Goal: Information Seeking & Learning: Learn about a topic

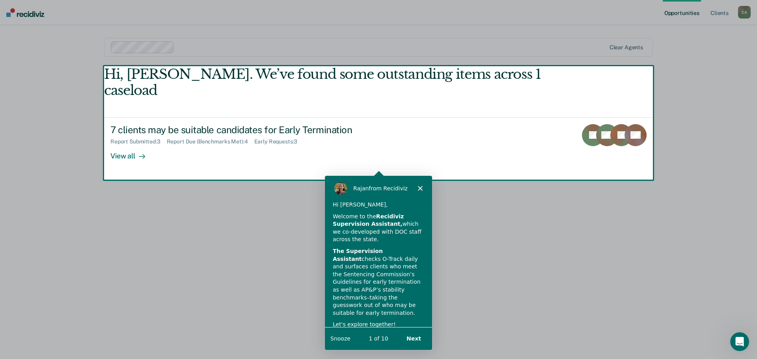
click at [120, 156] on div "Product tour overlay" at bounding box center [378, 179] width 757 height 359
click at [420, 189] on polygon "Close" at bounding box center [419, 188] width 5 height 5
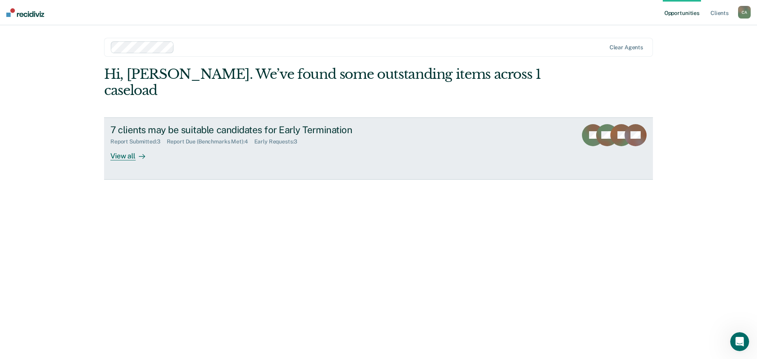
click at [125, 158] on div "View all" at bounding box center [132, 152] width 44 height 15
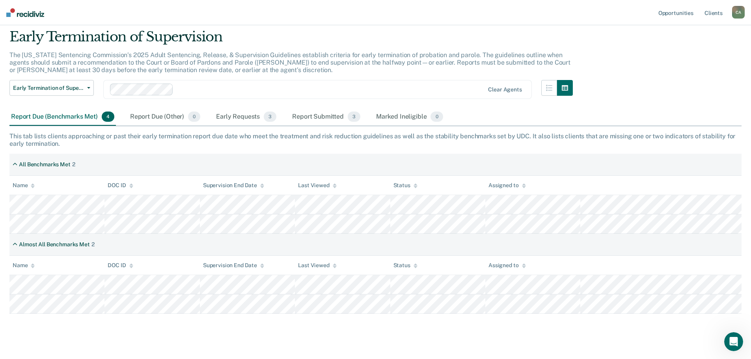
scroll to position [37, 0]
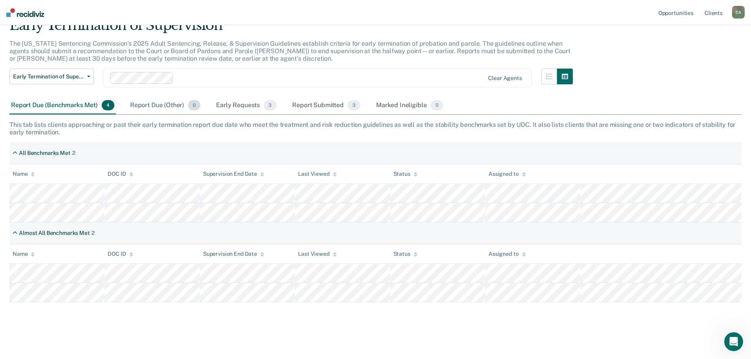
click at [157, 103] on div "Report Due (Other) 0" at bounding box center [164, 105] width 73 height 17
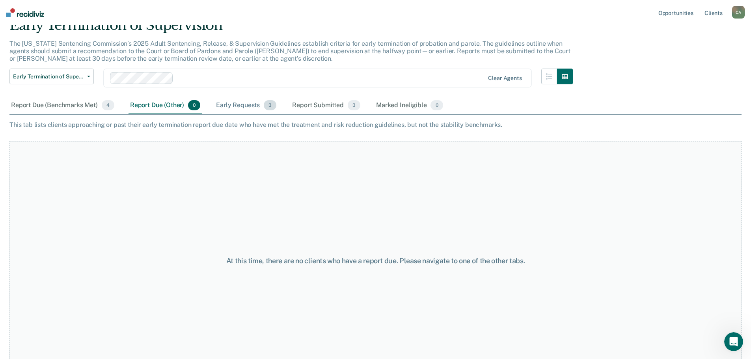
click at [236, 102] on div "Early Requests 3" at bounding box center [245, 105] width 63 height 17
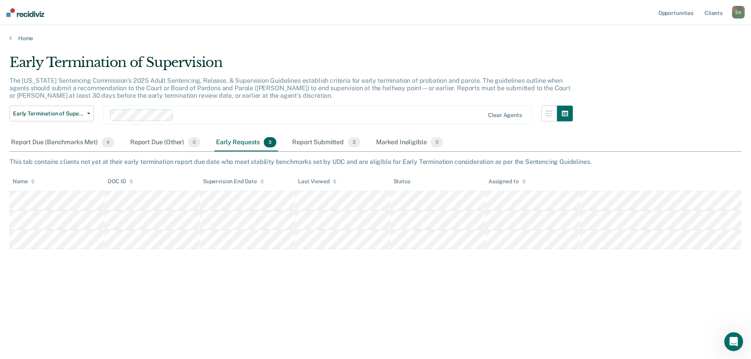
scroll to position [0, 0]
click at [324, 140] on div "Report Submitted 3" at bounding box center [325, 142] width 71 height 17
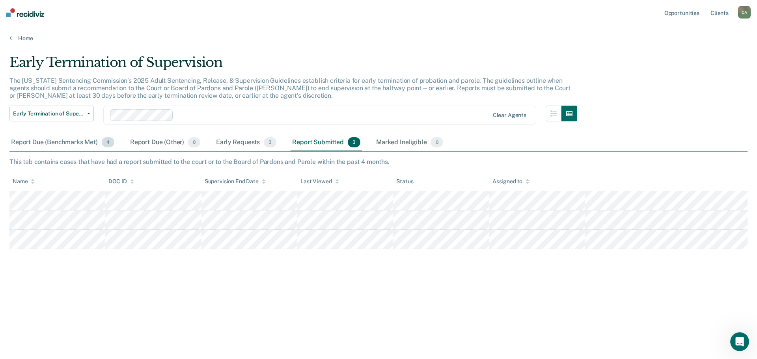
click at [58, 141] on div "Report Due (Benchmarks Met) 4" at bounding box center [62, 142] width 106 height 17
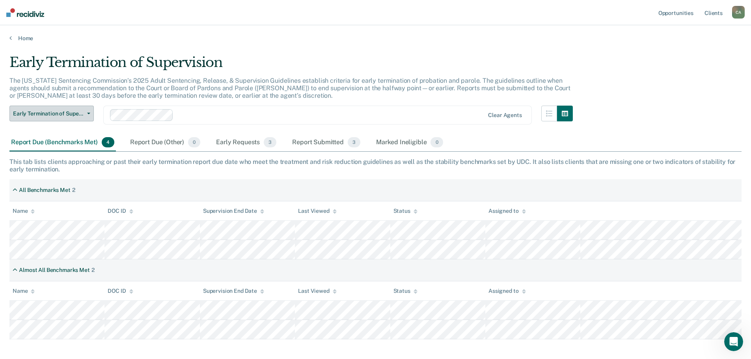
click at [91, 114] on button "Early Termination of Supervision" at bounding box center [51, 114] width 84 height 16
click at [100, 105] on div "The [US_STATE] Sentencing Commission’s 2025 Adult Sentencing, Release, & Superv…" at bounding box center [290, 91] width 563 height 29
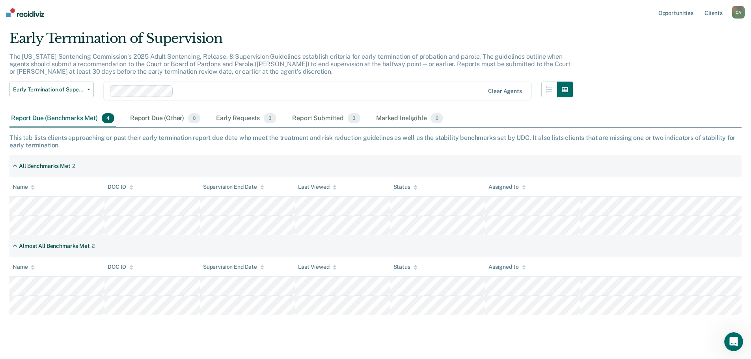
scroll to position [37, 0]
